Goal: Task Accomplishment & Management: Manage account settings

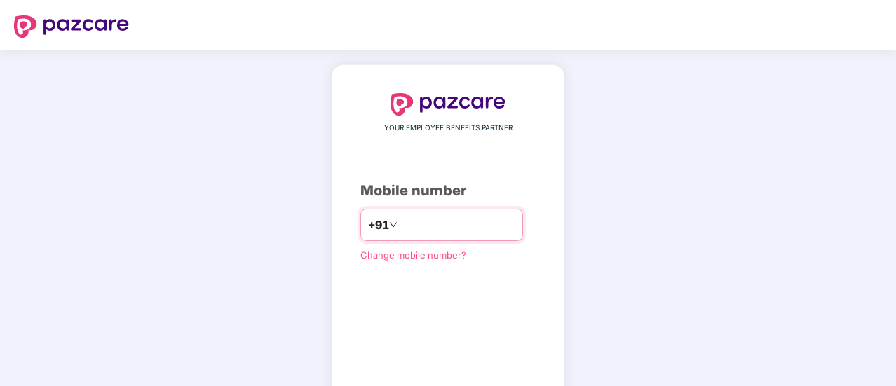
click at [439, 224] on input "number" at bounding box center [457, 225] width 115 height 22
type input "**********"
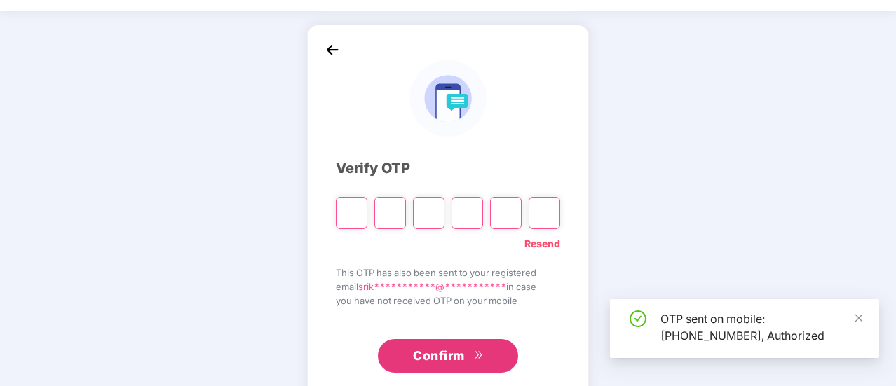
scroll to position [70, 0]
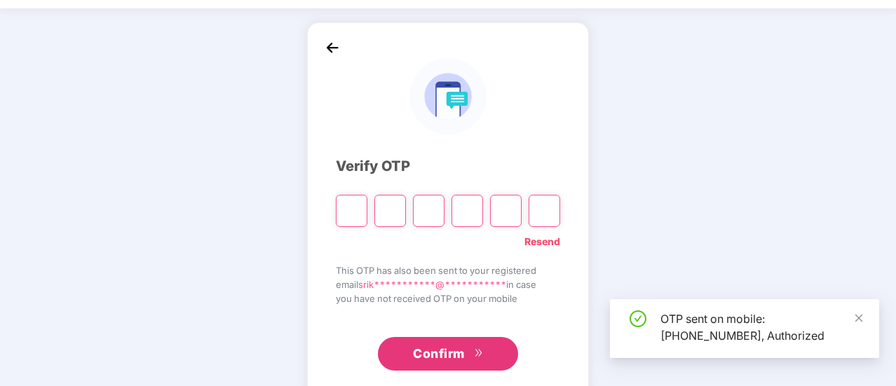
click at [353, 195] on input "Please enter verification code. Digit 1" at bounding box center [352, 211] width 32 height 32
type input "*"
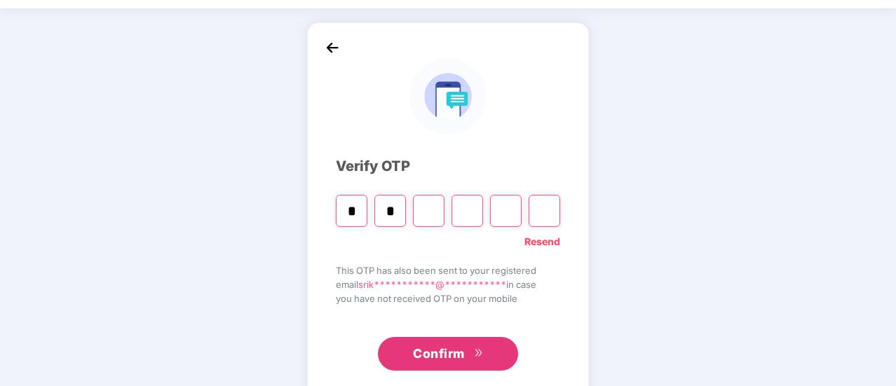
type input "*"
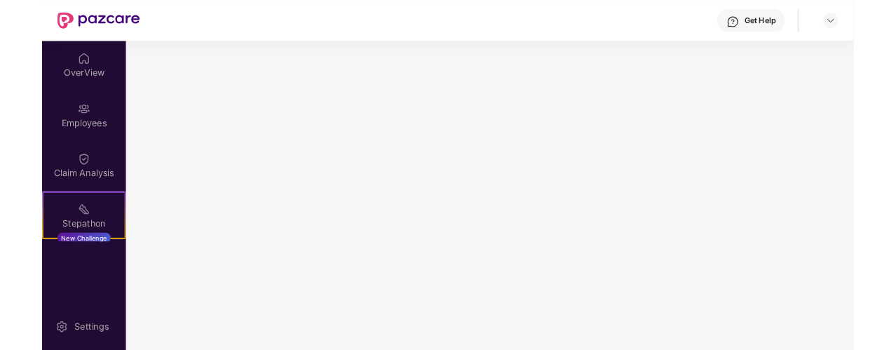
scroll to position [0, 0]
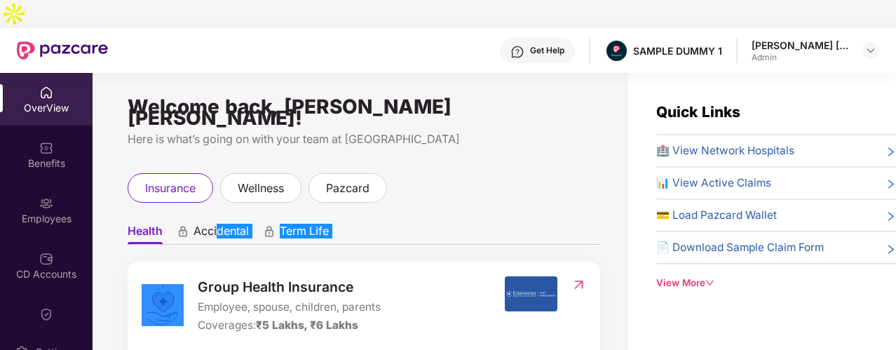
drag, startPoint x: 176, startPoint y: 211, endPoint x: 248, endPoint y: 213, distance: 71.6
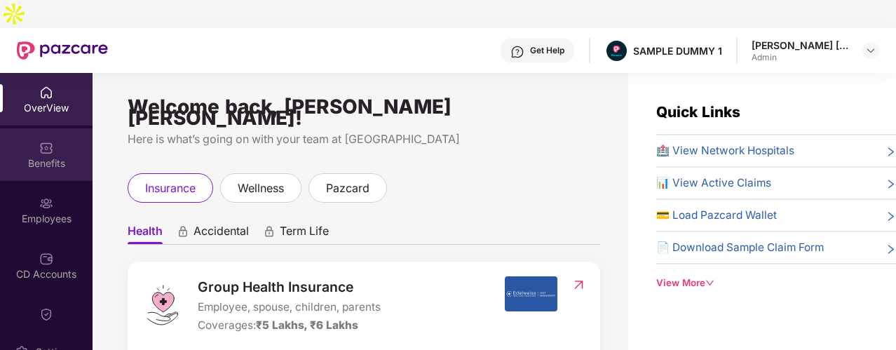
click at [65, 128] on div "Benefits" at bounding box center [46, 154] width 93 height 53
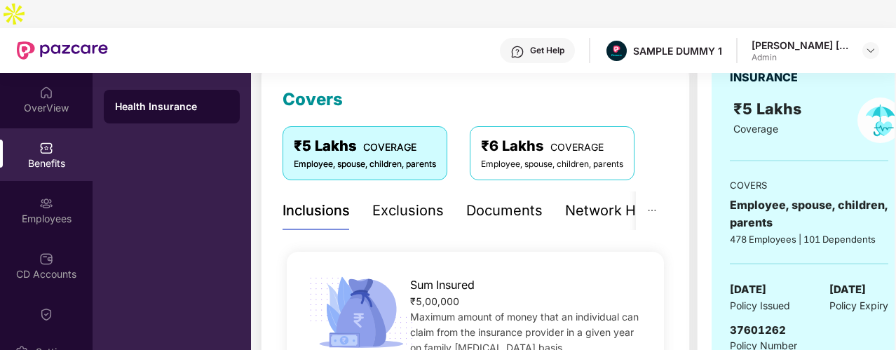
scroll to position [190, 0]
click at [412, 194] on div "Exclusions" at bounding box center [408, 211] width 72 height 39
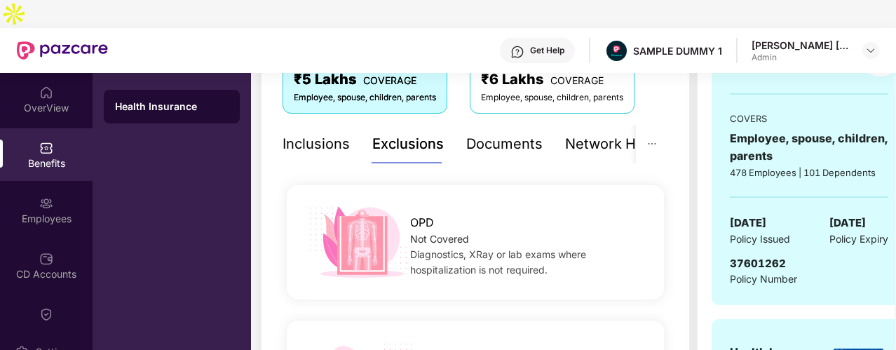
scroll to position [257, 0]
click at [578, 128] on div "Network Hospitals" at bounding box center [626, 145] width 123 height 39
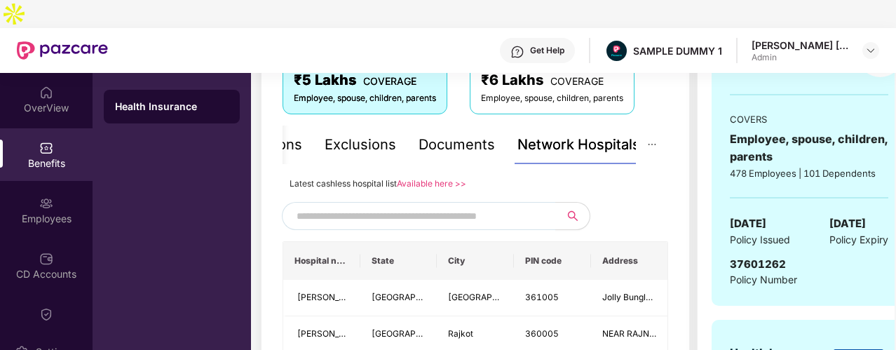
scroll to position [269, 0]
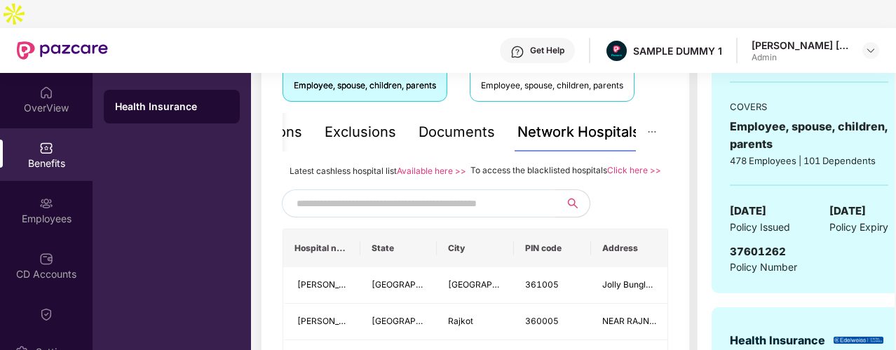
click at [366, 196] on input "text" at bounding box center [417, 203] width 240 height 21
type input "*****"
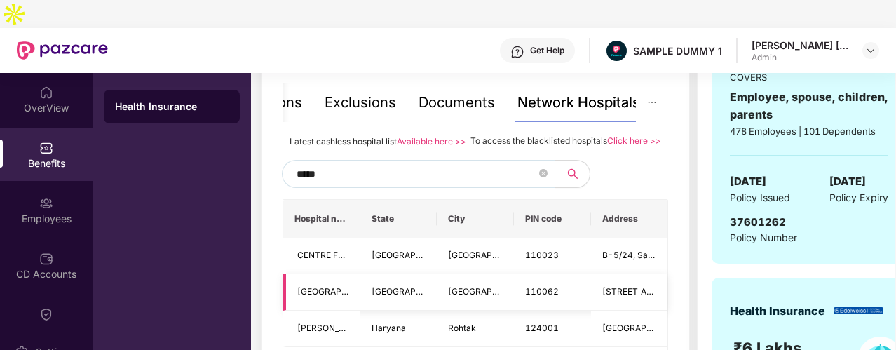
scroll to position [229, 0]
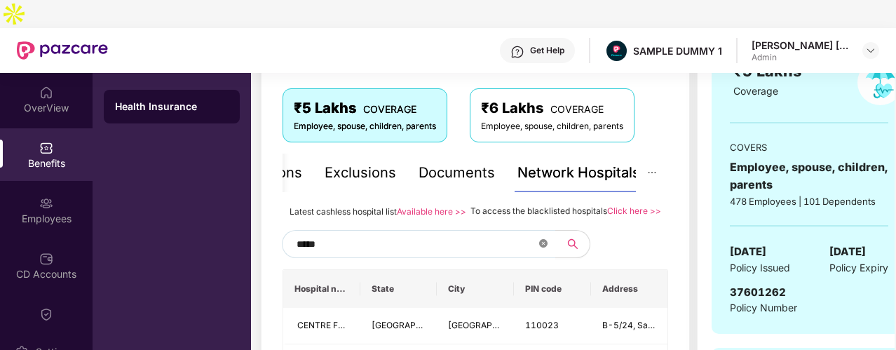
click at [541, 239] on icon "close-circle" at bounding box center [543, 243] width 8 height 8
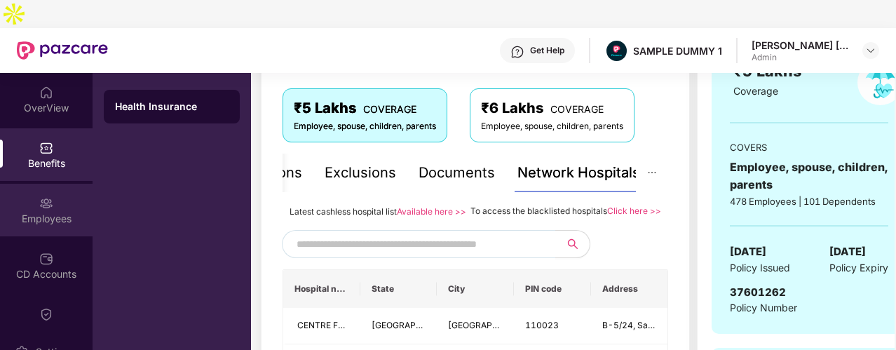
click at [61, 212] on div "Employees" at bounding box center [46, 219] width 93 height 14
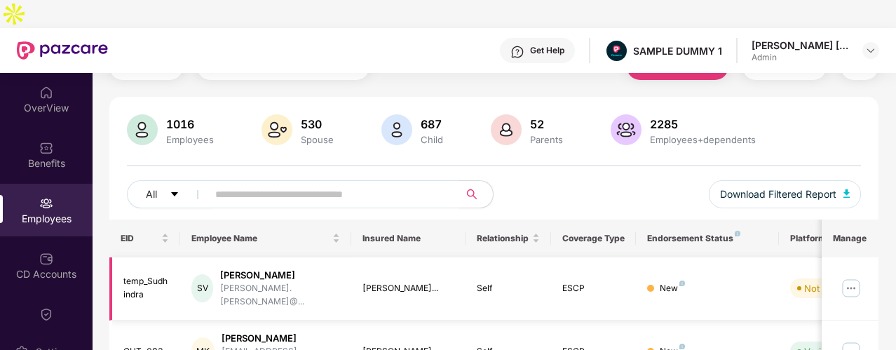
scroll to position [18, 0]
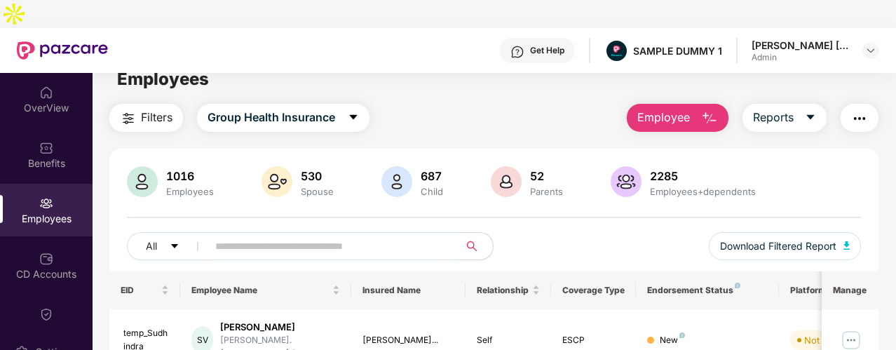
click at [655, 109] on span "Employee" at bounding box center [663, 118] width 53 height 18
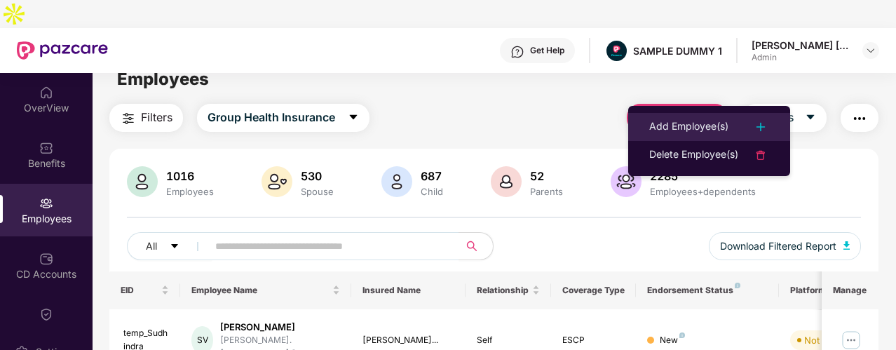
click at [665, 123] on div "Add Employee(s)" at bounding box center [688, 127] width 79 height 17
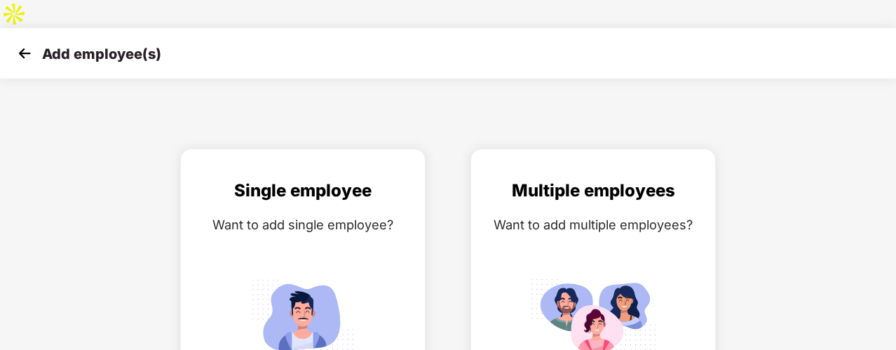
click at [32, 43] on img at bounding box center [24, 53] width 21 height 21
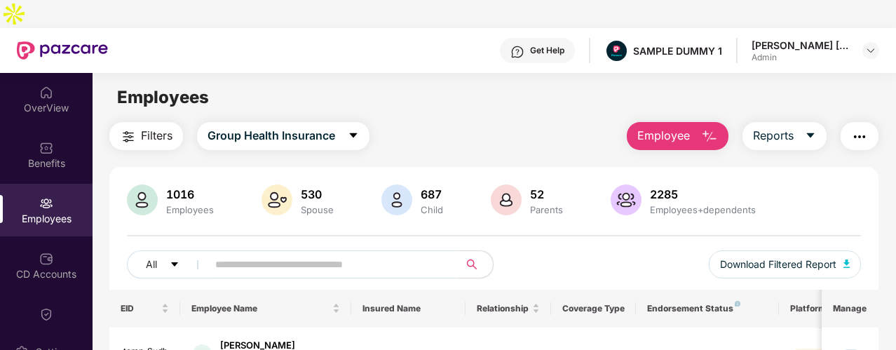
click at [846, 122] on button "button" at bounding box center [860, 136] width 38 height 28
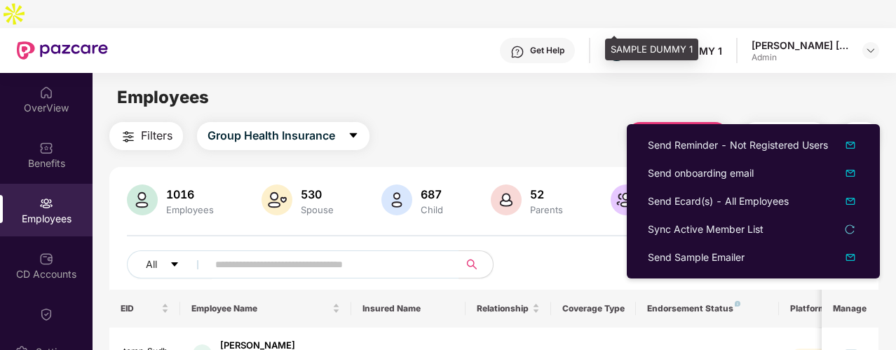
click at [631, 84] on div "Employees" at bounding box center [494, 97] width 803 height 27
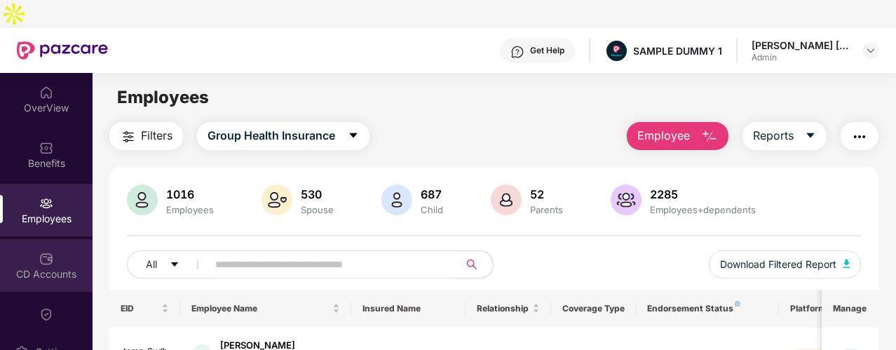
click at [12, 239] on div "CD Accounts" at bounding box center [46, 265] width 93 height 53
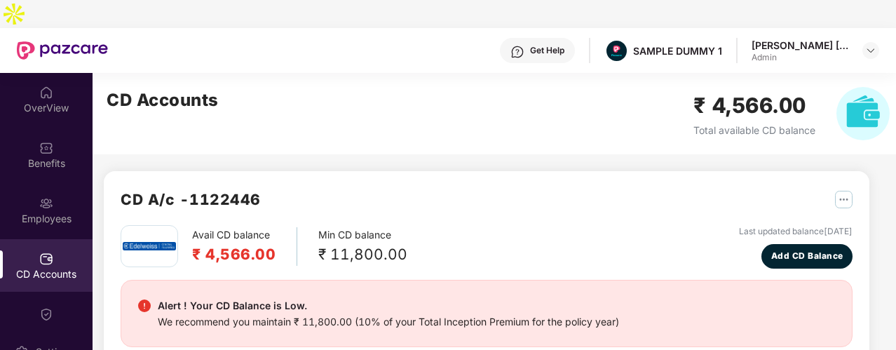
click at [733, 188] on div "CD A/c - 1122446" at bounding box center [487, 206] width 732 height 37
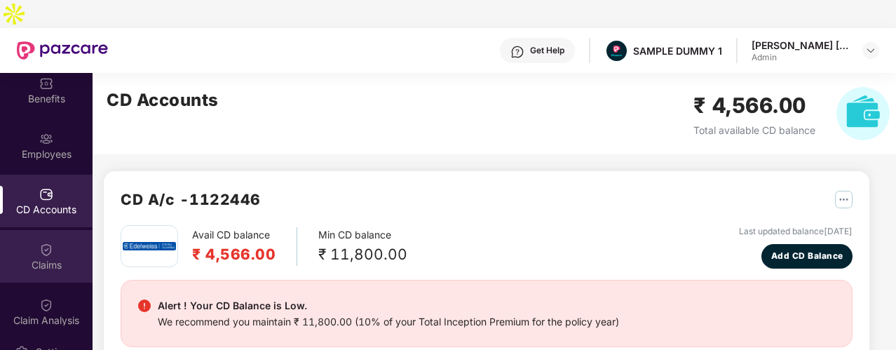
scroll to position [70, 0]
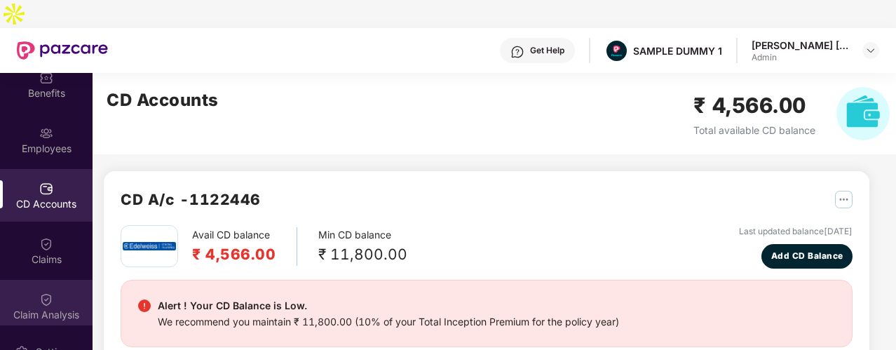
click at [53, 280] on div "Claim Analysis" at bounding box center [46, 306] width 93 height 53
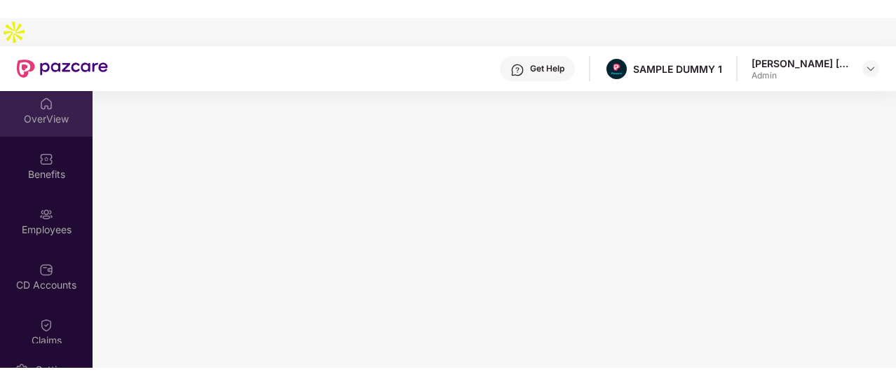
scroll to position [0, 0]
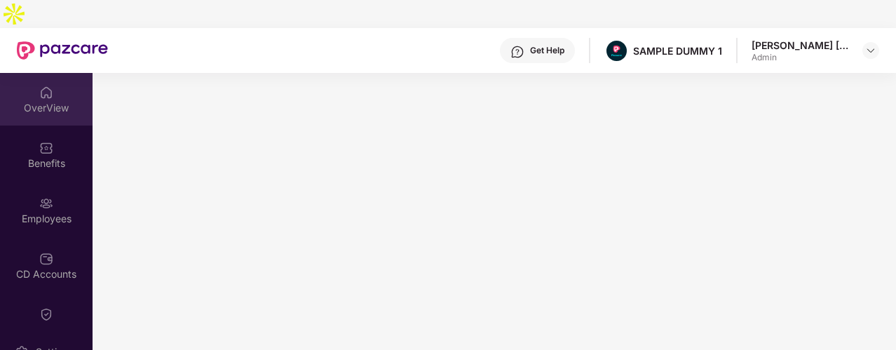
click at [65, 73] on div "OverView" at bounding box center [46, 99] width 93 height 53
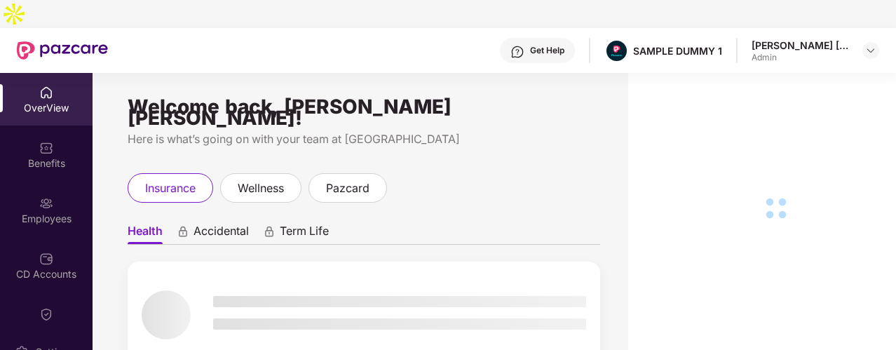
click at [548, 38] on div "Get Help" at bounding box center [537, 50] width 75 height 25
